Goal: Transaction & Acquisition: Purchase product/service

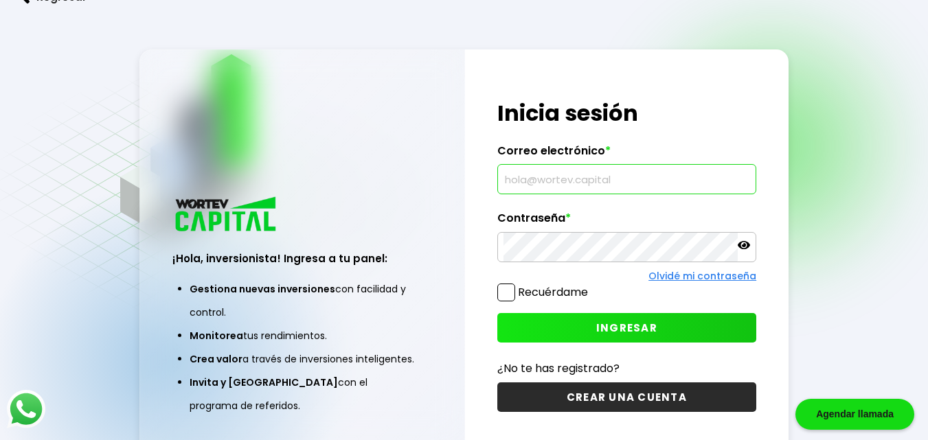
click at [566, 185] on input "text" at bounding box center [626, 179] width 247 height 29
type input "[EMAIL_ADDRESS][DOMAIN_NAME]"
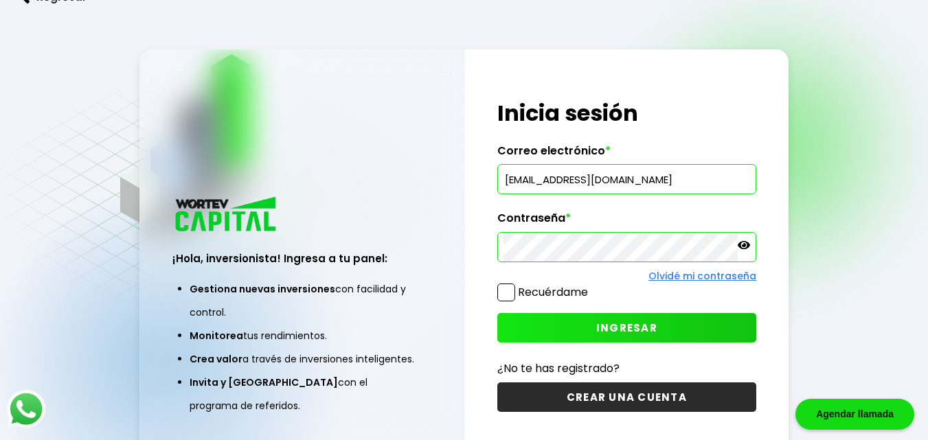
click at [749, 241] on icon at bounding box center [743, 245] width 12 height 12
click at [649, 328] on span "INGRESAR" at bounding box center [626, 328] width 61 height 14
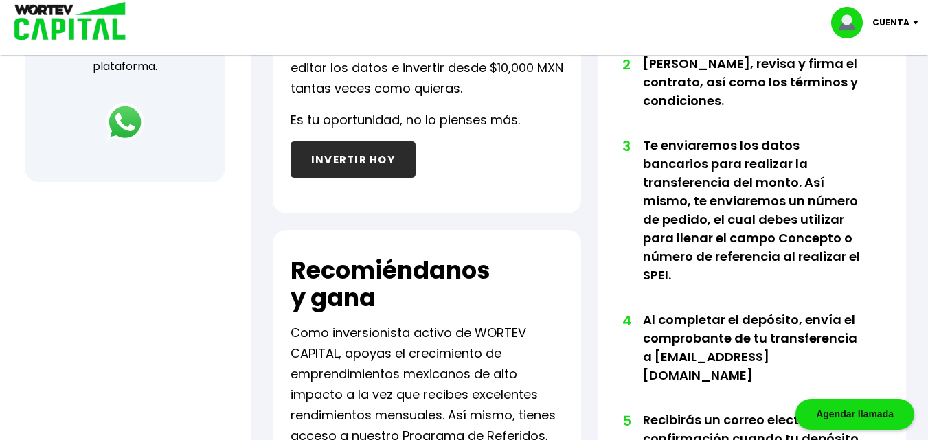
scroll to position [588, 0]
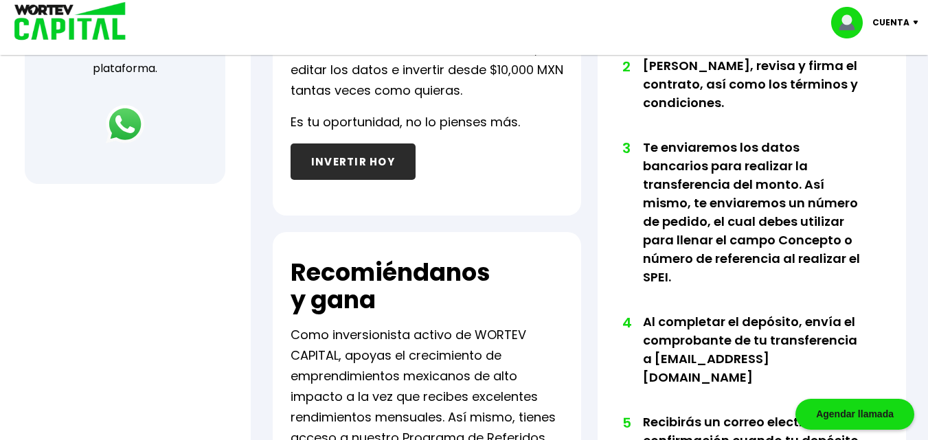
click at [350, 165] on button "INVERTIR HOY" at bounding box center [352, 162] width 125 height 36
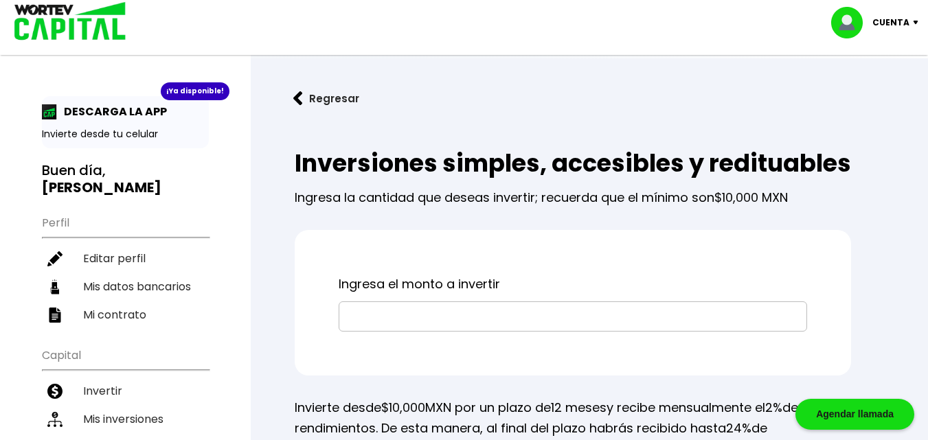
scroll to position [27, 0]
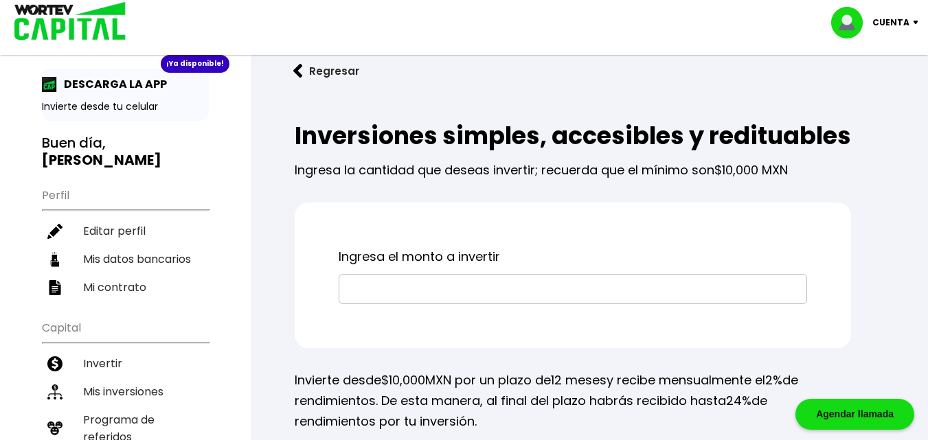
click at [430, 303] on input "text" at bounding box center [573, 289] width 456 height 29
type input "$20,000"
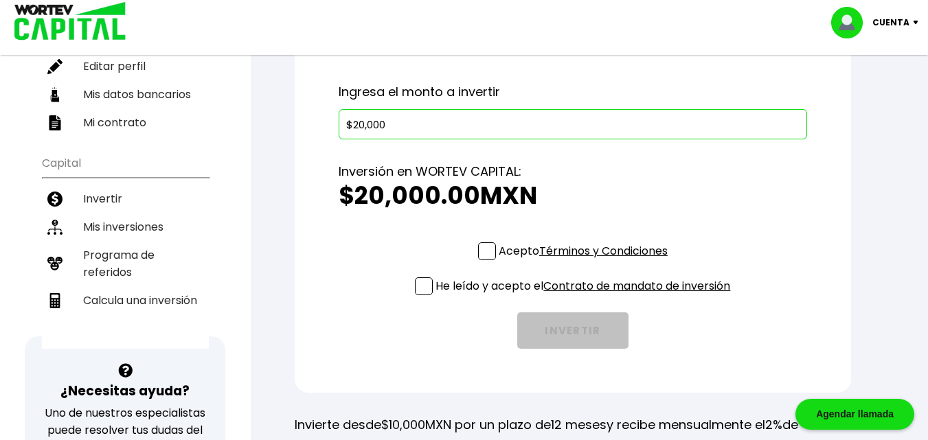
scroll to position [220, 0]
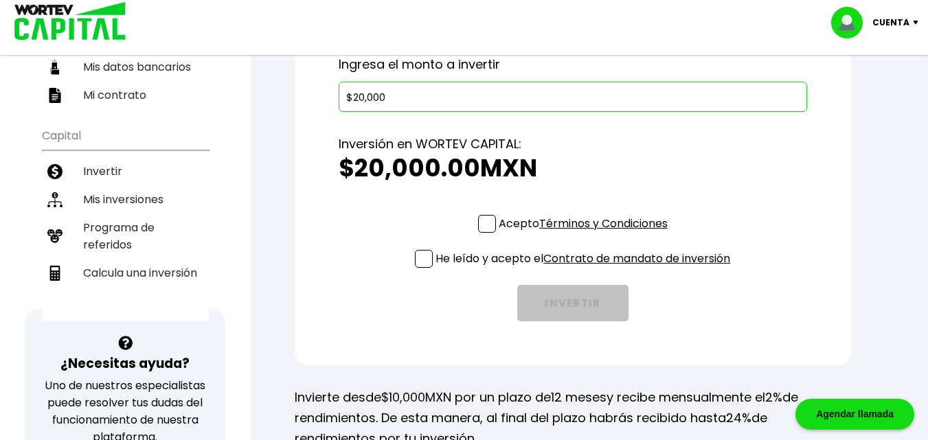
click at [485, 233] on span at bounding box center [487, 224] width 18 height 18
click at [586, 234] on input "Acepto Términos y Condiciones" at bounding box center [586, 234] width 0 height 0
click at [422, 268] on span at bounding box center [424, 259] width 18 height 18
click at [586, 269] on input "He leído y acepto el Contrato de mandato de inversión" at bounding box center [586, 269] width 0 height 0
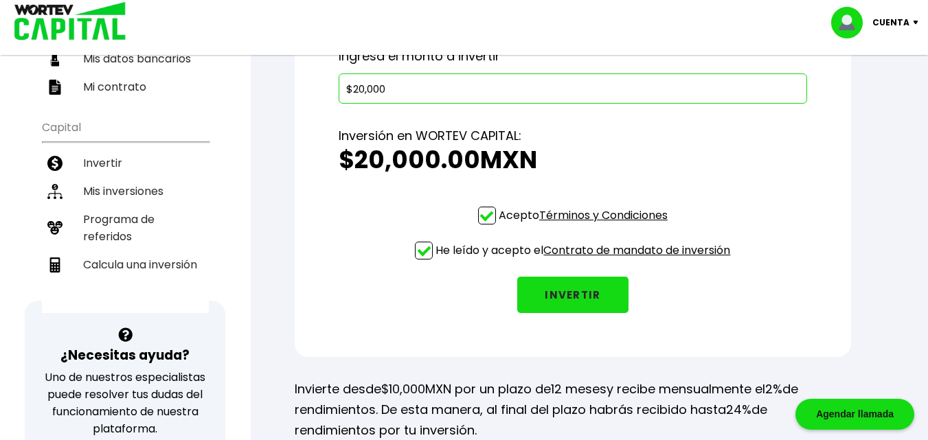
scroll to position [230, 0]
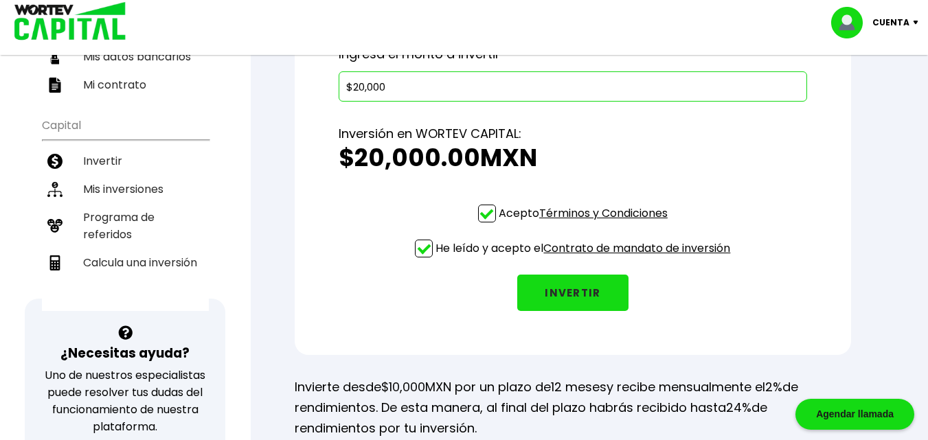
click at [571, 311] on button "INVERTIR" at bounding box center [572, 293] width 111 height 36
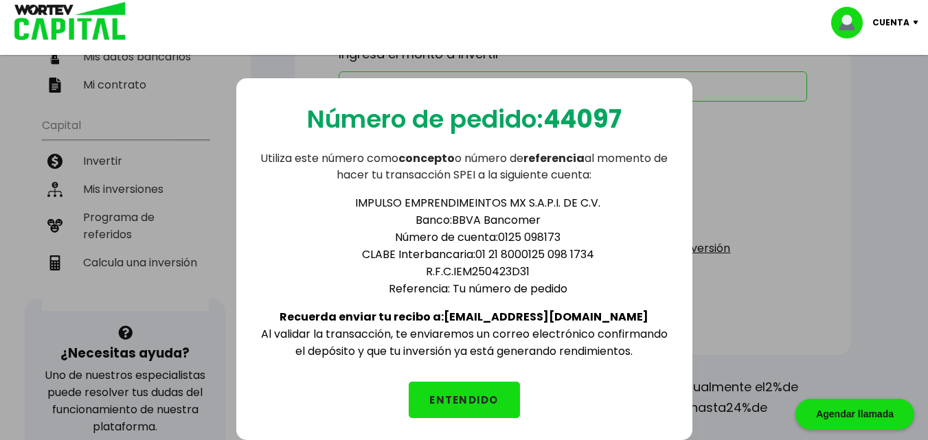
click at [468, 394] on button "ENTENDIDO" at bounding box center [464, 400] width 111 height 36
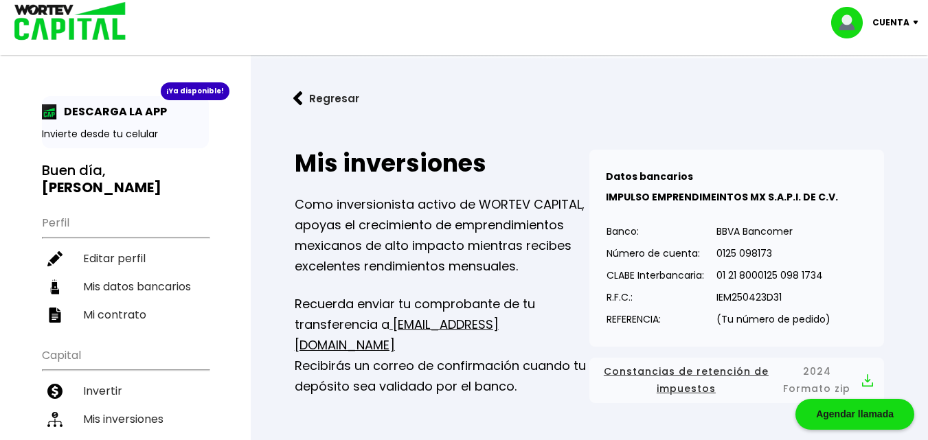
click at [902, 22] on p "Cuenta" at bounding box center [890, 22] width 37 height 21
click at [876, 93] on li "Cerrar sesión" at bounding box center [876, 92] width 110 height 28
